Goal: Information Seeking & Learning: Understand process/instructions

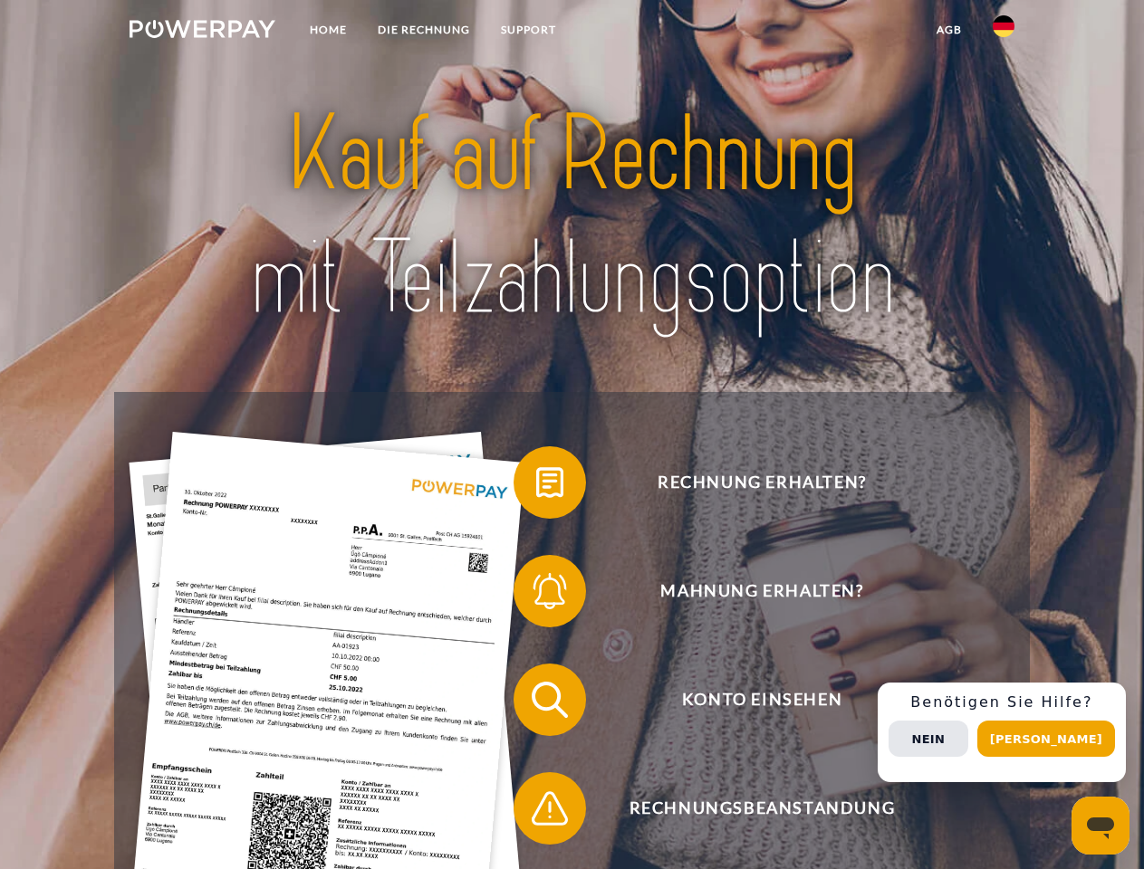
click at [202, 32] on img at bounding box center [202, 29] width 146 height 18
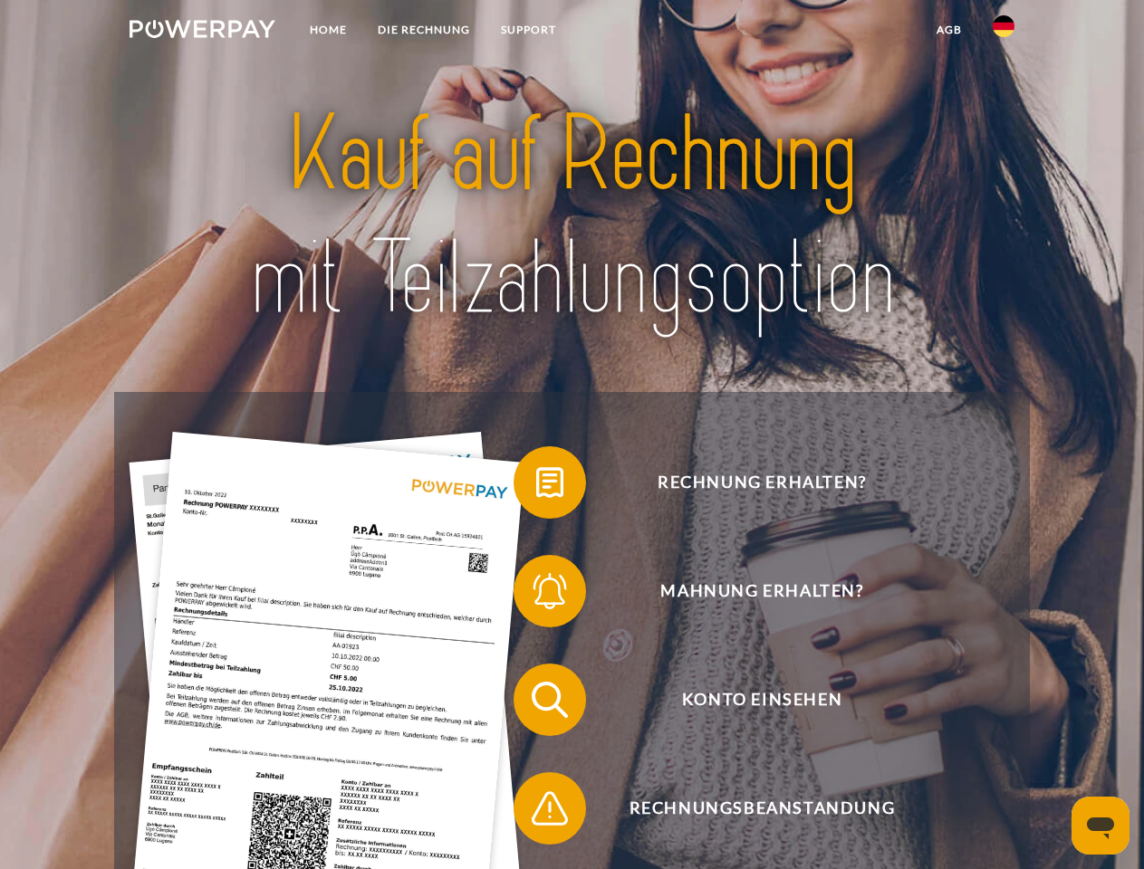
click at [1003, 32] on img at bounding box center [1003, 26] width 22 height 22
click at [948, 30] on link "agb" at bounding box center [949, 30] width 56 height 33
click at [536, 486] on span at bounding box center [522, 482] width 91 height 91
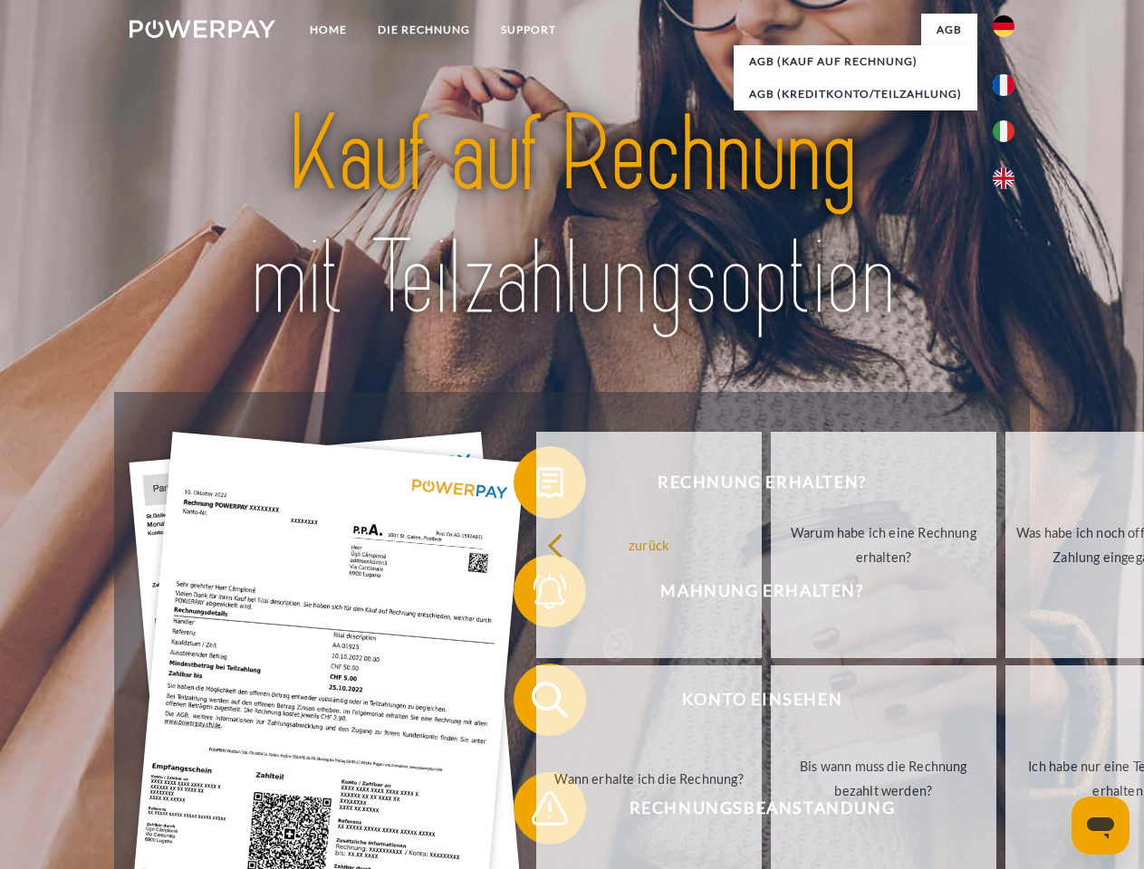
click at [536, 595] on div "Rechnung erhalten? Mahnung erhalten? Konto einsehen" at bounding box center [571, 754] width 915 height 724
click at [771, 704] on link "Bis wann muss die Rechnung bezahlt werden?" at bounding box center [883, 779] width 225 height 226
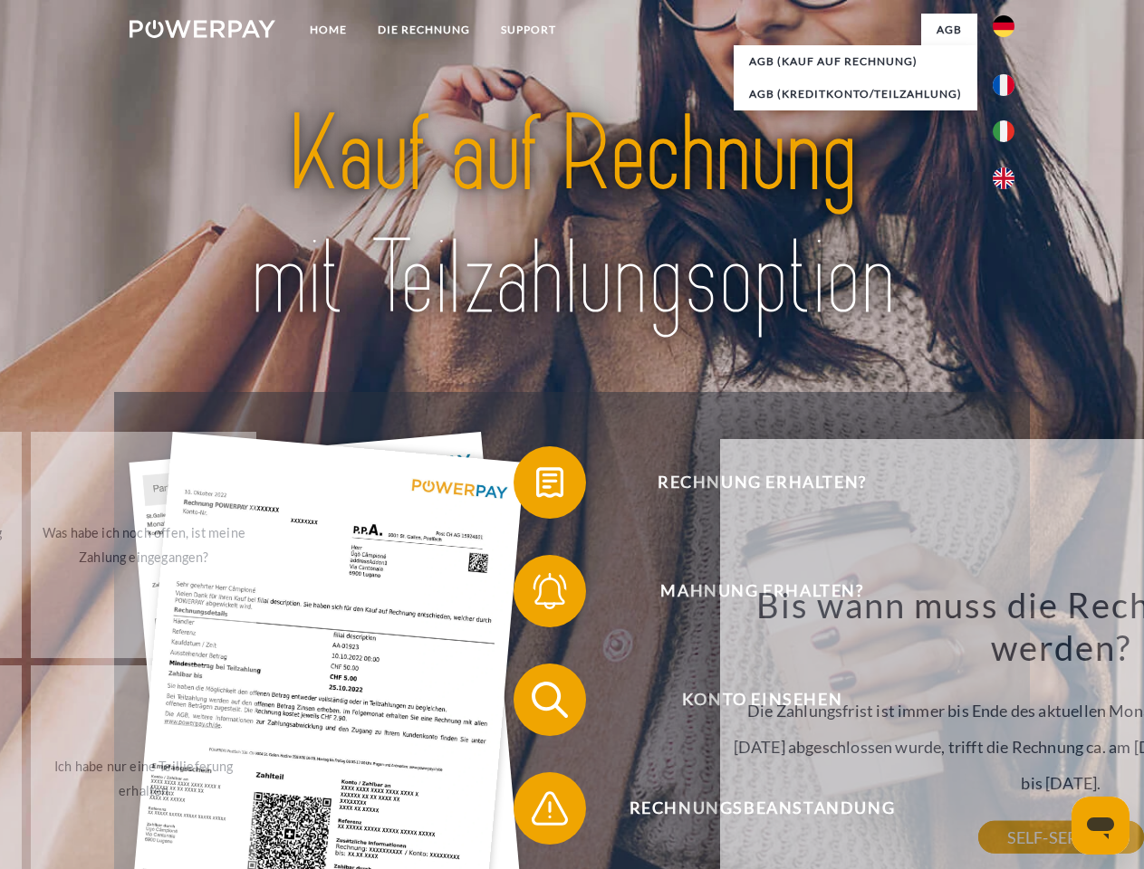
click at [536, 812] on div "Rechnung erhalten? Mahnung erhalten? Konto einsehen" at bounding box center [571, 754] width 915 height 724
click at [1008, 733] on div "Rechnung erhalten? Mahnung erhalten? Konto einsehen" at bounding box center [571, 754] width 915 height 724
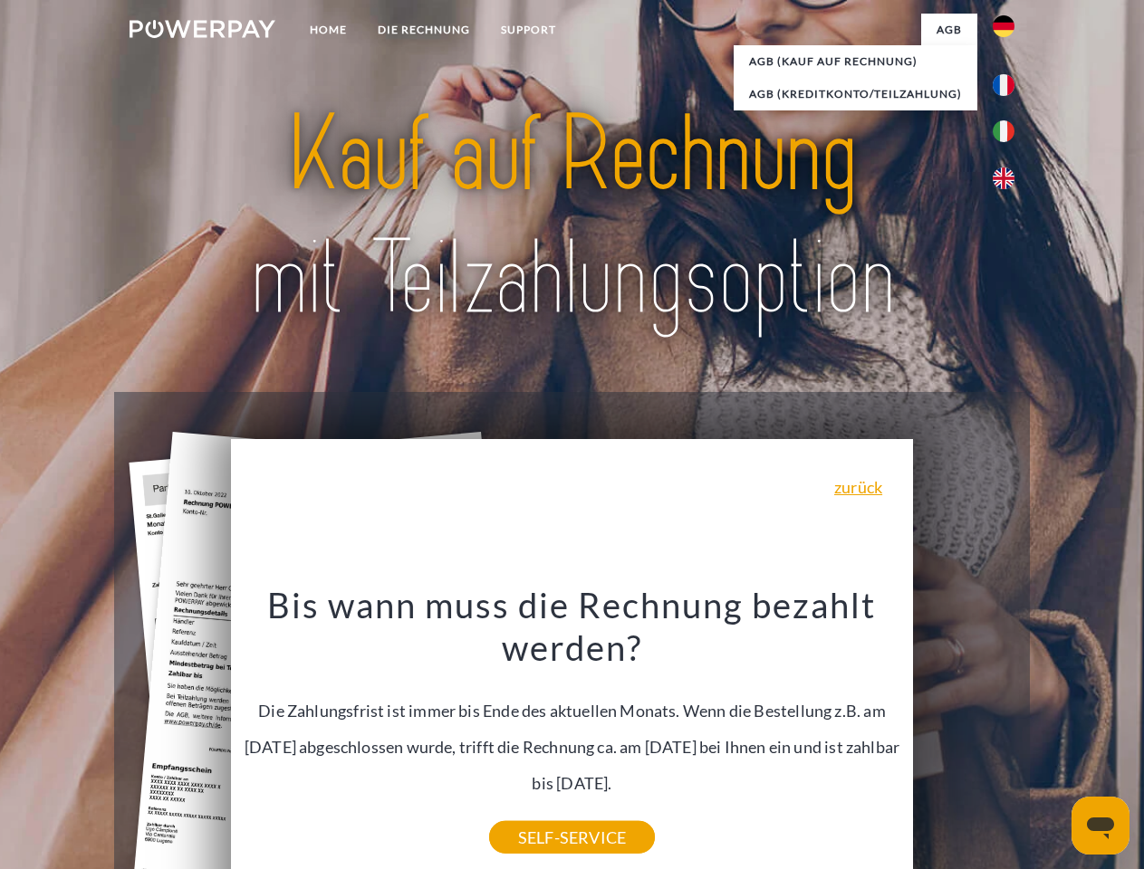
click at [963, 736] on span "Konto einsehen" at bounding box center [762, 700] width 444 height 72
click at [1052, 739] on header "Home DIE RECHNUNG SUPPORT" at bounding box center [572, 625] width 1144 height 1250
